Goal: Transaction & Acquisition: Book appointment/travel/reservation

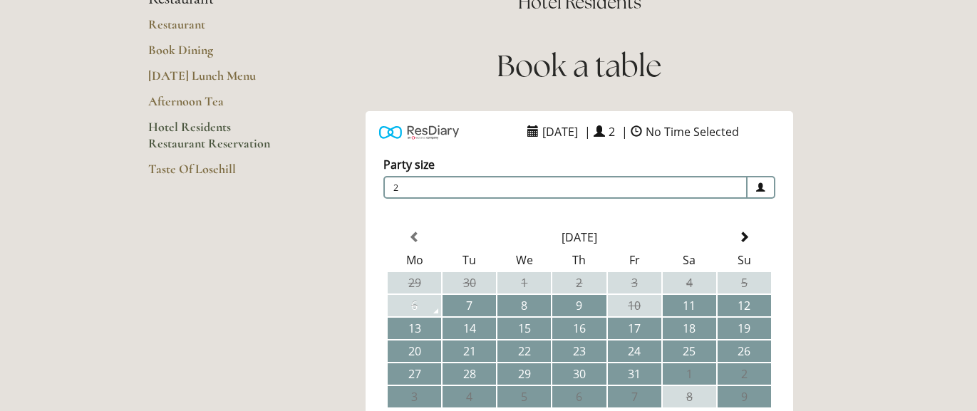
scroll to position [210, 0]
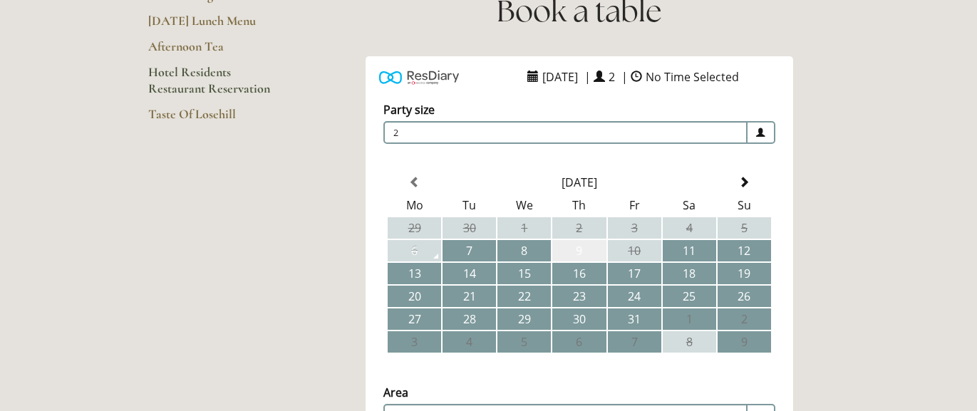
click at [578, 251] on td "9" at bounding box center [578, 250] width 53 height 21
click at [674, 76] on span at bounding box center [668, 76] width 11 height 11
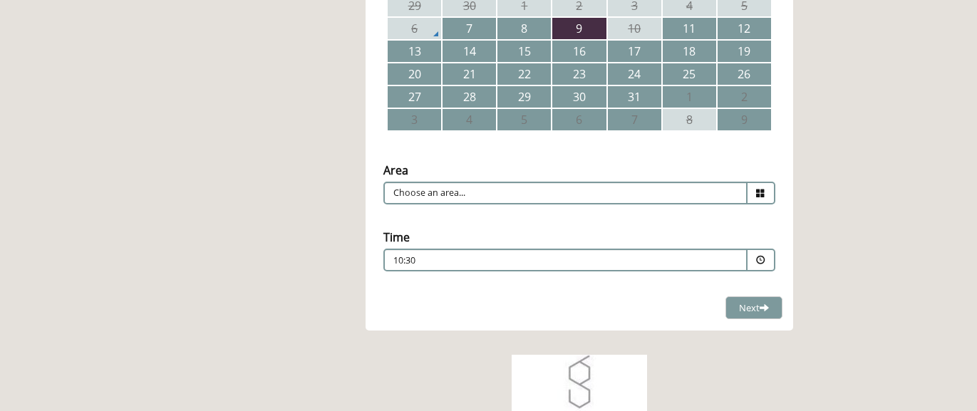
scroll to position [434, 0]
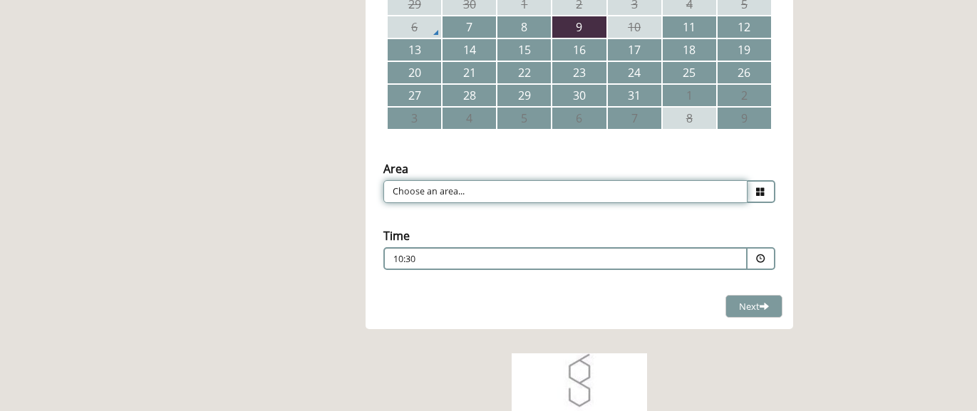
click at [722, 190] on input "Choose an area..." at bounding box center [565, 191] width 364 height 23
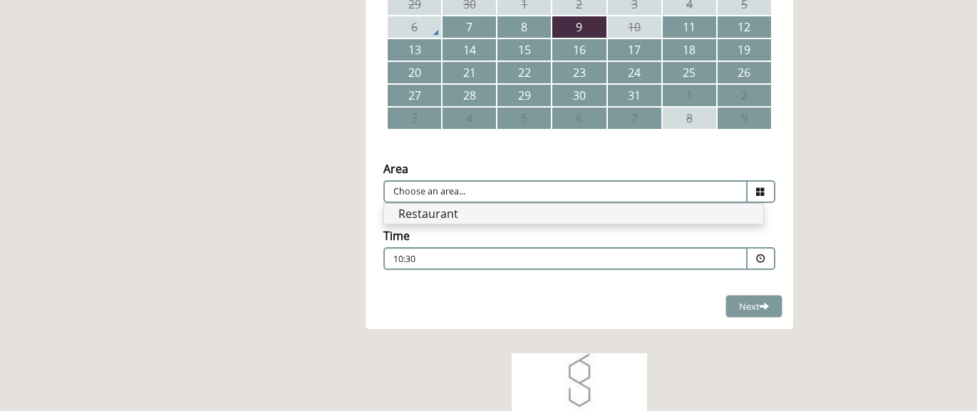
click at [573, 213] on li "Restaurant" at bounding box center [573, 214] width 379 height 20
type input "Restaurant"
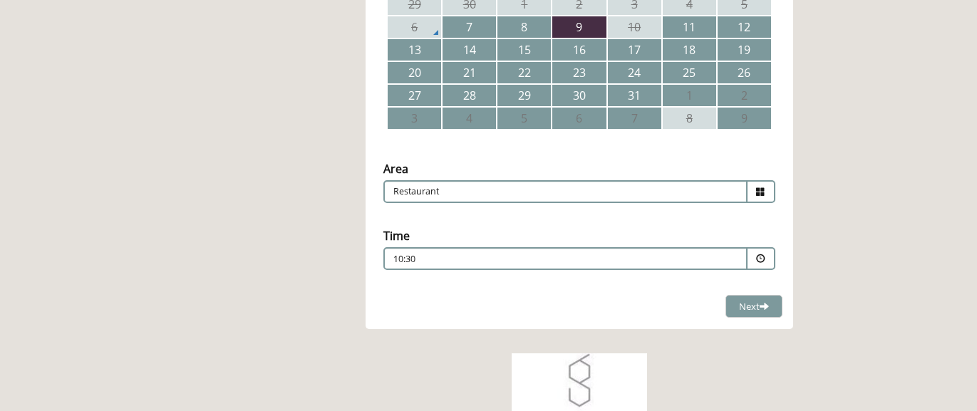
click at [617, 261] on p "10:30" at bounding box center [522, 259] width 258 height 13
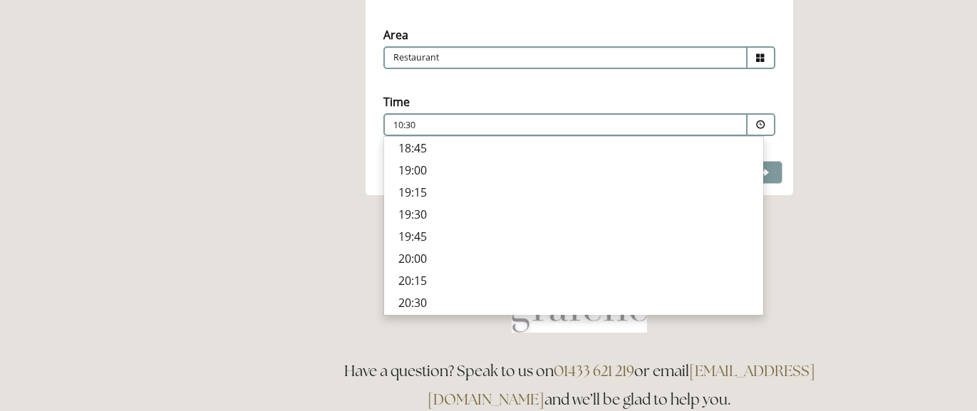
scroll to position [569, 0]
click at [408, 192] on p "19:15" at bounding box center [573, 192] width 351 height 16
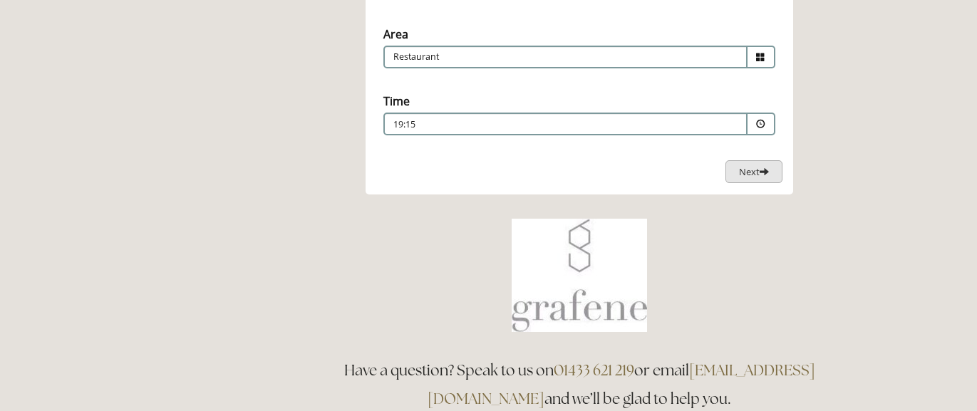
click at [751, 170] on span "Next" at bounding box center [754, 171] width 30 height 13
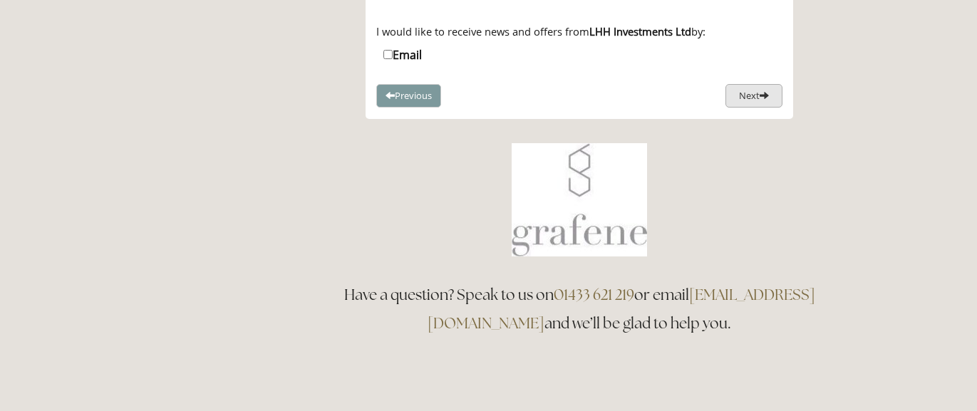
click at [738, 89] on button "Next" at bounding box center [754, 96] width 57 height 24
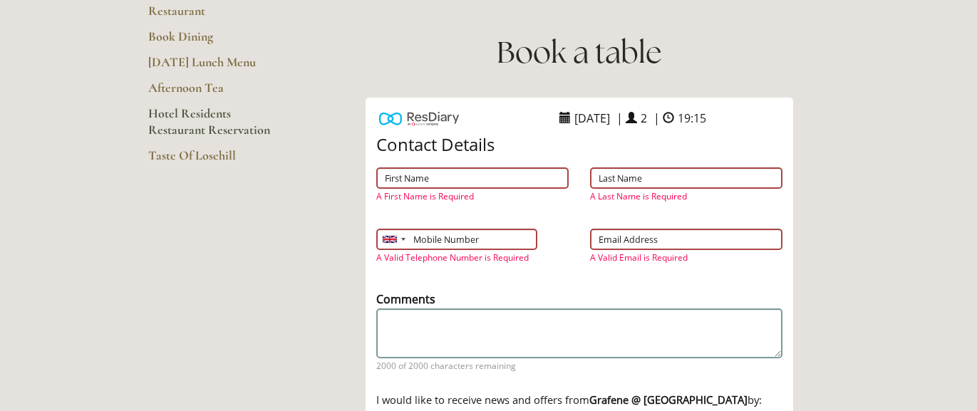
scroll to position [166, 0]
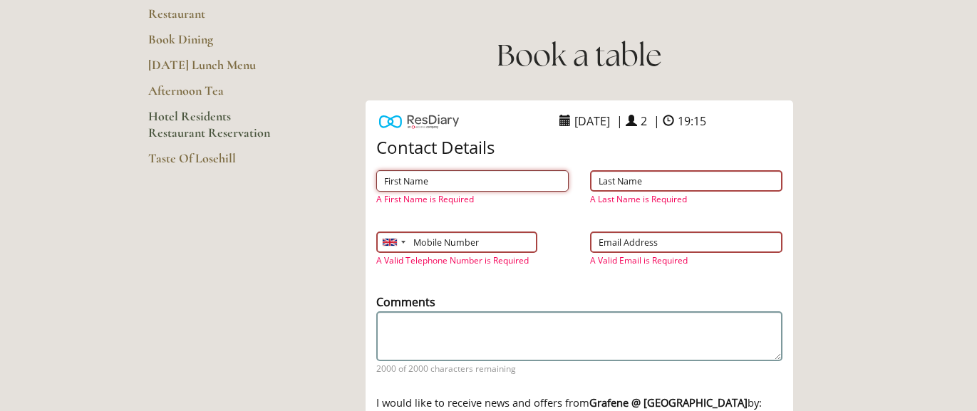
type input "k"
type input "Michael"
type input "Hough"
type input "07785328588"
type input "mh@mhcapitalpartners.com"
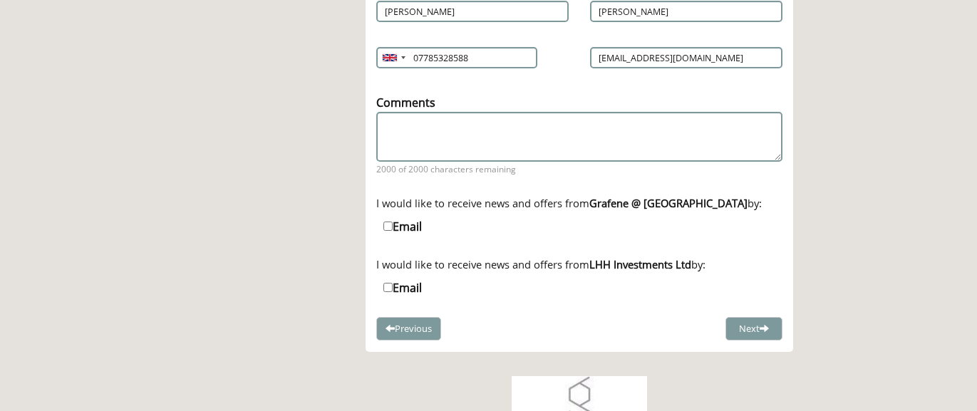
scroll to position [343, 0]
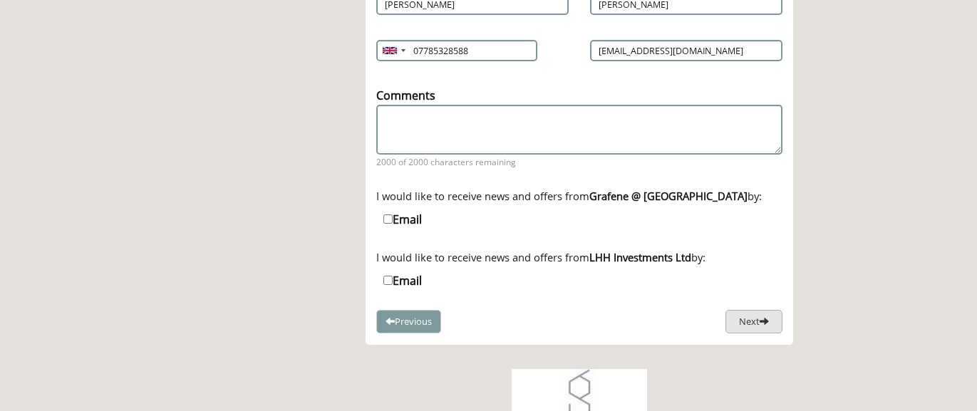
type input "Michael"
click at [737, 315] on button "Next" at bounding box center [754, 322] width 57 height 24
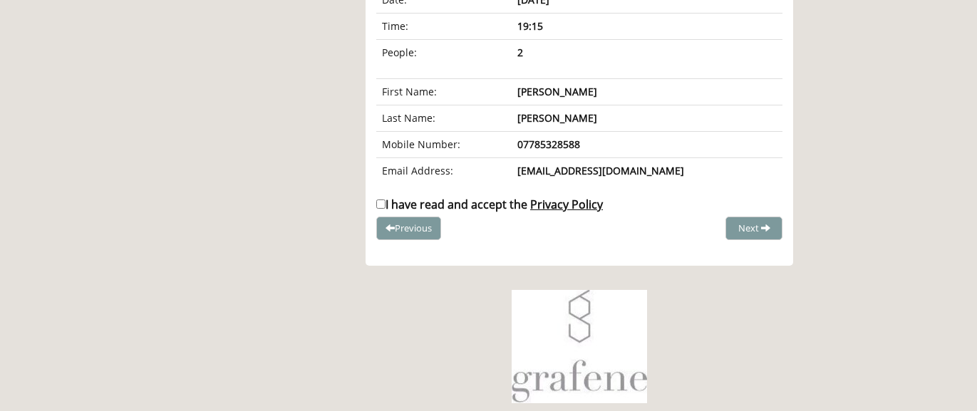
click at [379, 202] on input "I have read and accept the Privacy Policy" at bounding box center [380, 204] width 9 height 9
checkbox input "true"
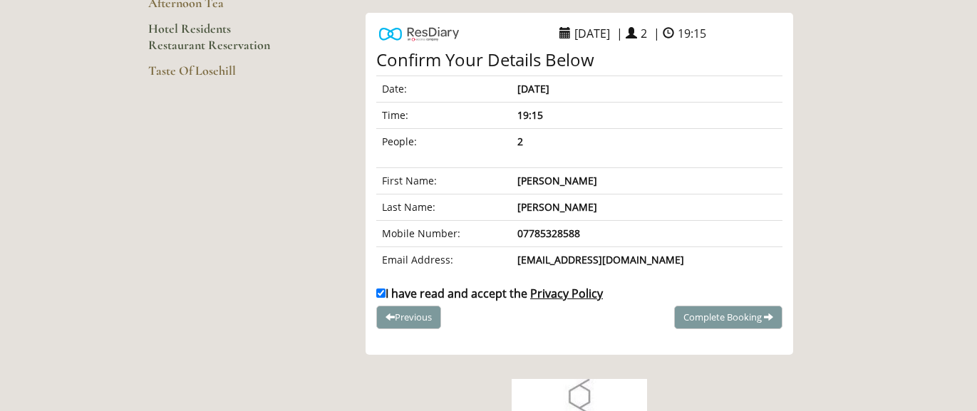
scroll to position [257, 0]
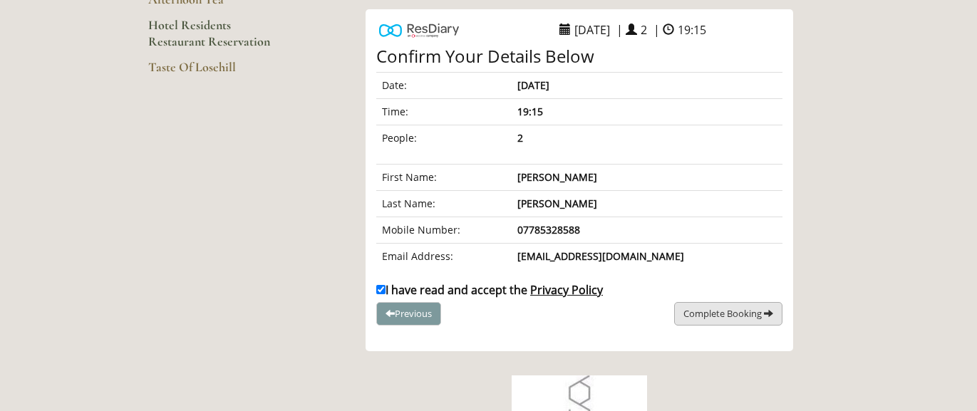
click at [725, 310] on span "Complete Booking" at bounding box center [723, 313] width 78 height 13
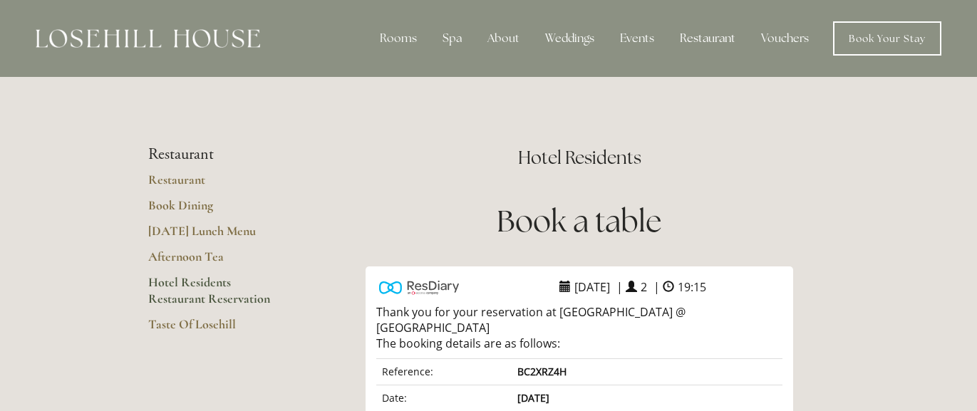
scroll to position [0, 0]
click at [174, 180] on link "Restaurant" at bounding box center [216, 185] width 136 height 26
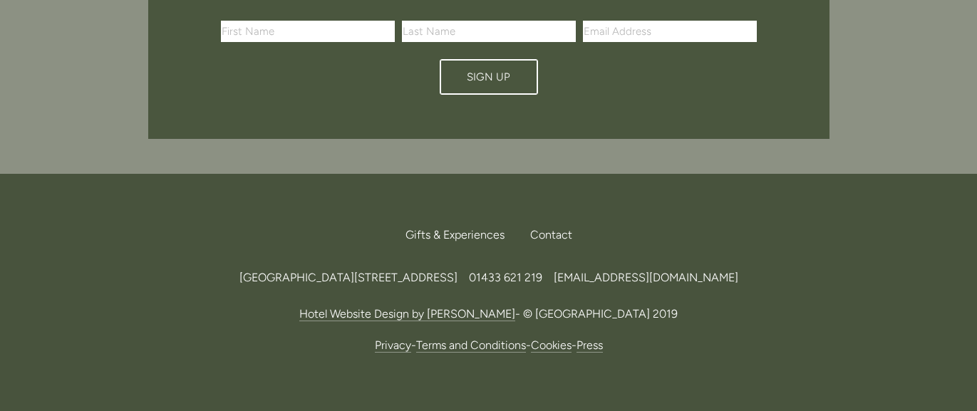
scroll to position [4929, 0]
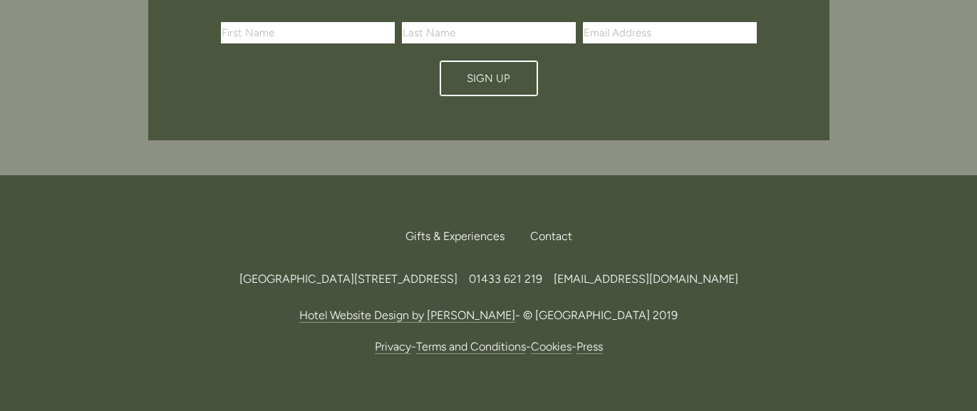
click at [718, 272] on span "[EMAIL_ADDRESS][DOMAIN_NAME]" at bounding box center [646, 279] width 185 height 14
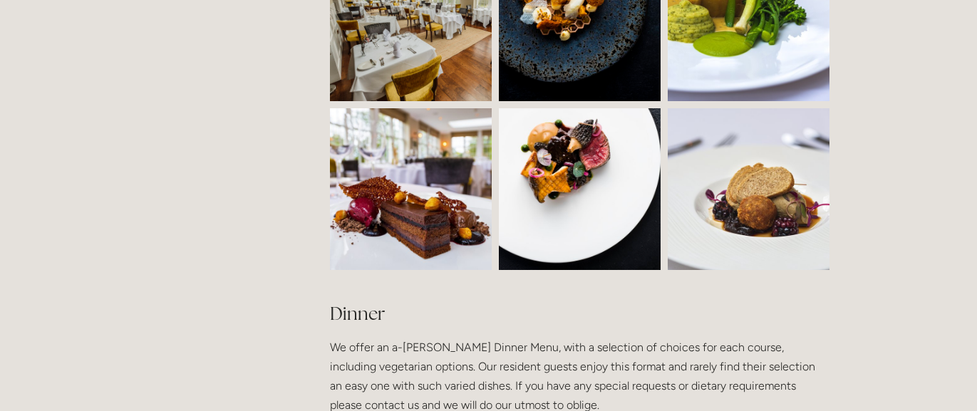
scroll to position [1459, 0]
